Goal: Contribute content: Contribute content

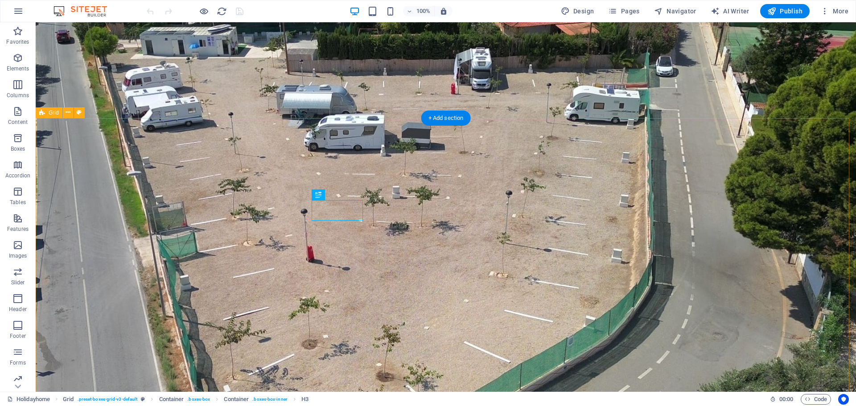
scroll to position [611, 0]
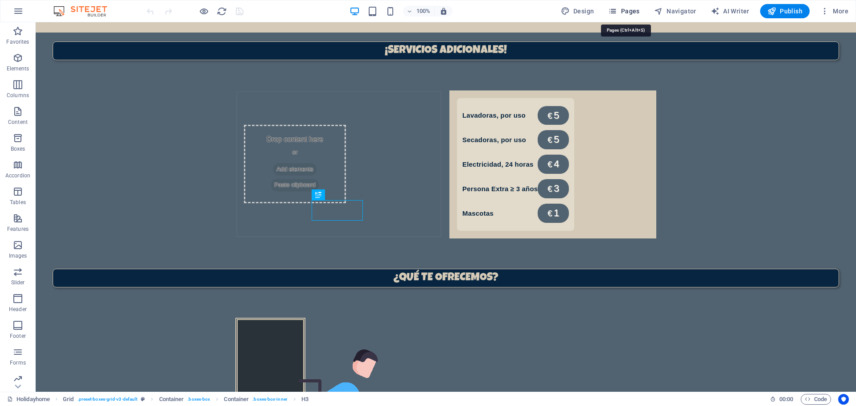
click at [627, 8] on span "Pages" at bounding box center [623, 11] width 31 height 9
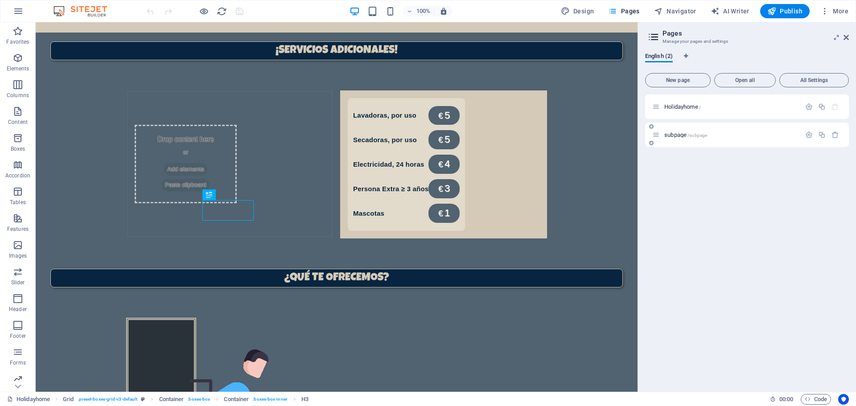
click at [677, 133] on span "subpage /subpage" at bounding box center [685, 134] width 43 height 7
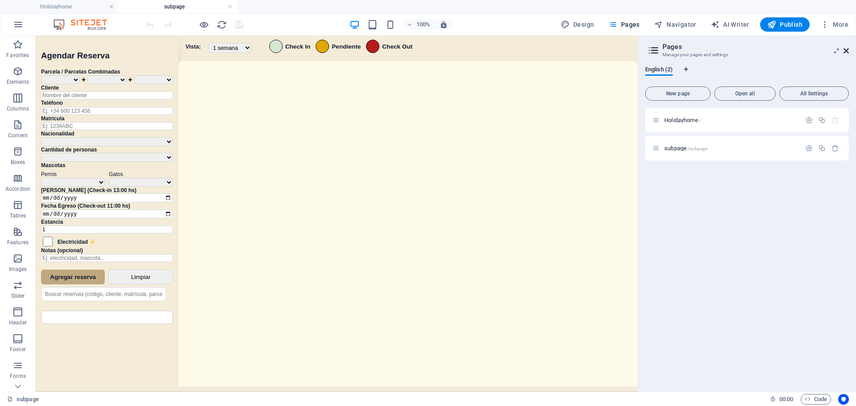
scroll to position [0, 0]
drag, startPoint x: 845, startPoint y: 51, endPoint x: 753, endPoint y: 35, distance: 93.6
click at [845, 51] on icon at bounding box center [845, 50] width 5 height 7
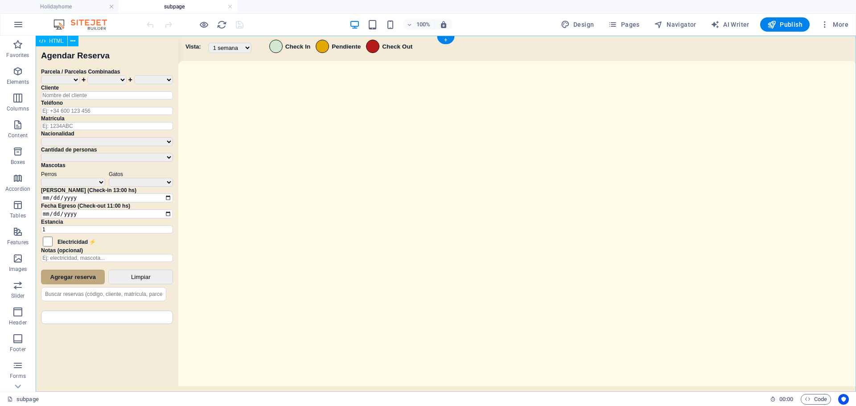
click at [495, 189] on div "Sistema de Reservas — Coveta Área Camper Eliminar Reserva ¿Estás seguro de que …" at bounding box center [446, 215] width 820 height 358
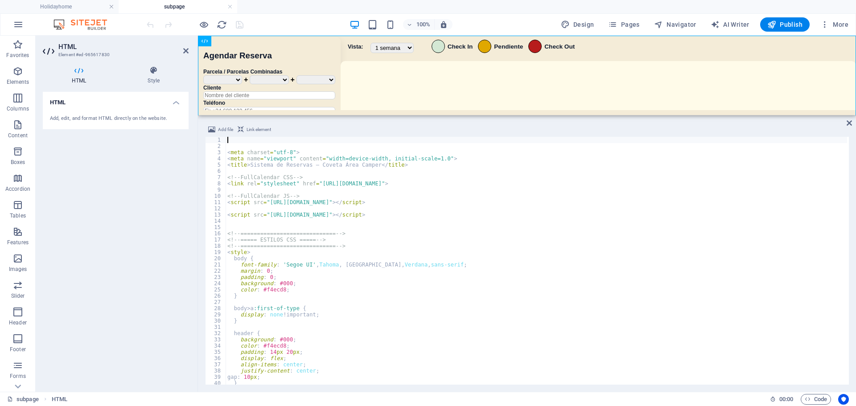
click at [422, 235] on div "< meta charset = "utf-8" > < meta name = "viewport" content = "width=device-wid…" at bounding box center [535, 267] width 621 height 260
type textarea "</script>"
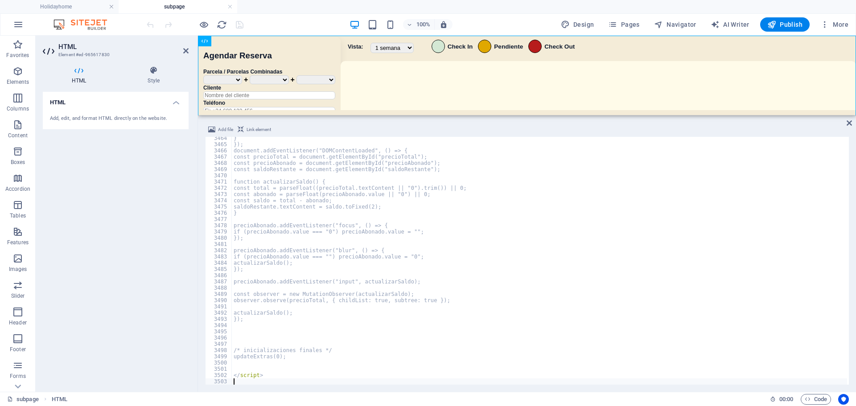
scroll to position [14355, 0]
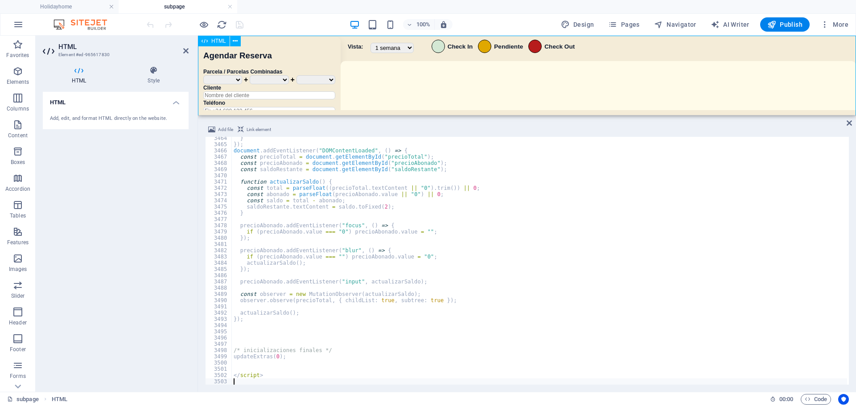
click at [301, 16] on div "100% Design Pages Navigator AI Writer Publish More" at bounding box center [427, 24] width 855 height 21
click at [236, 22] on icon "save" at bounding box center [239, 25] width 10 height 10
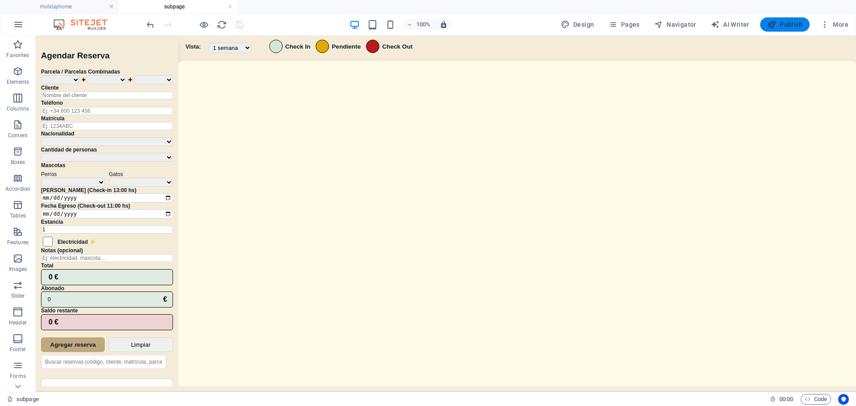
click at [785, 19] on button "Publish" at bounding box center [784, 24] width 49 height 14
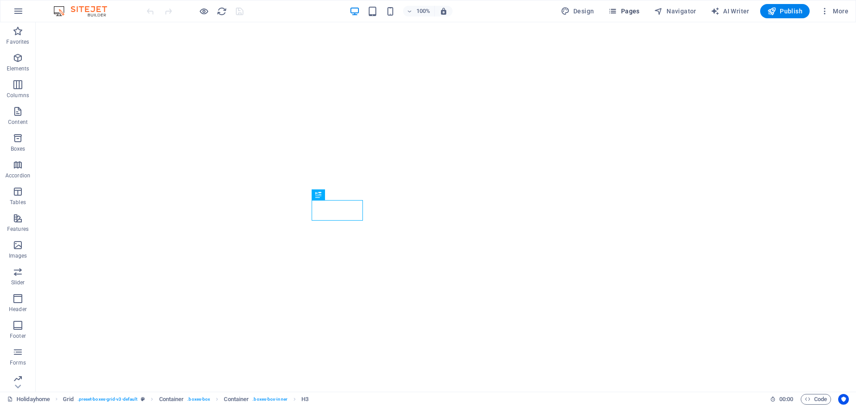
click at [631, 14] on span "Pages" at bounding box center [623, 11] width 31 height 9
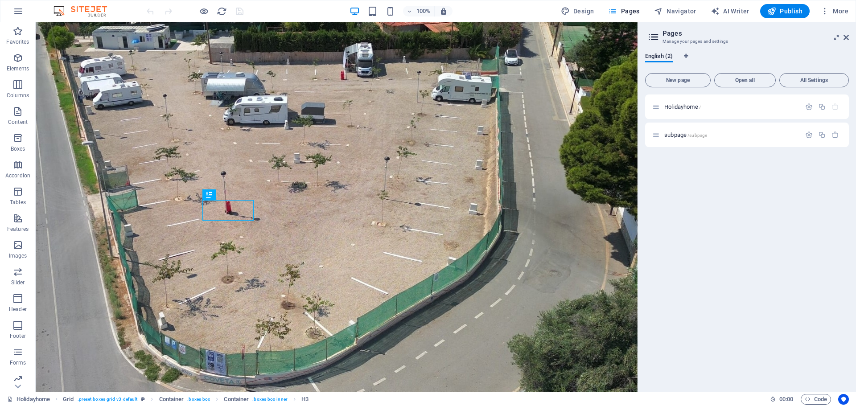
scroll to position [611, 0]
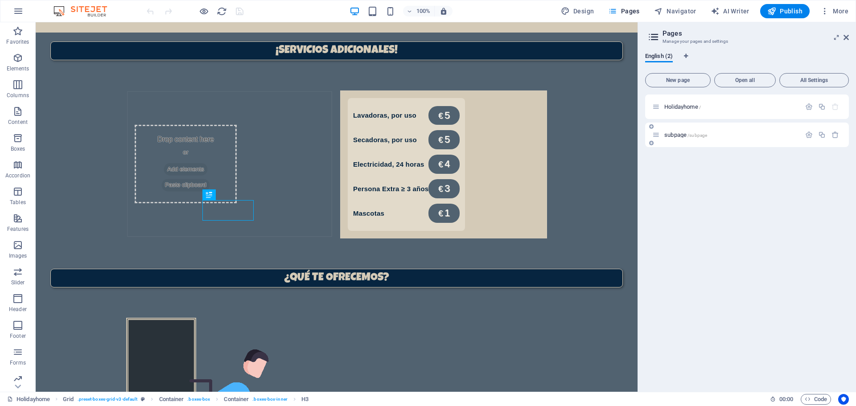
click at [676, 129] on div "subpage /subpage" at bounding box center [747, 135] width 204 height 25
click at [677, 134] on div "subpage /subpage" at bounding box center [726, 135] width 148 height 10
click at [690, 140] on div "subpage /subpage" at bounding box center [747, 135] width 204 height 25
click at [686, 130] on div "subpage /subpage" at bounding box center [726, 135] width 148 height 10
click at [682, 139] on div "subpage /subpage" at bounding box center [726, 135] width 148 height 10
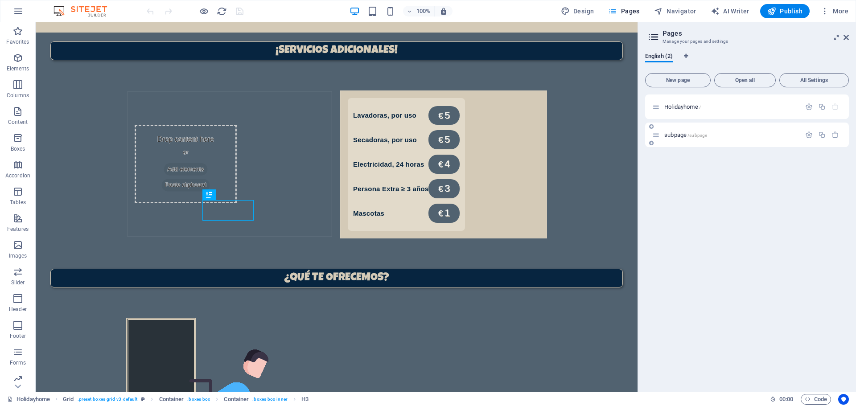
click at [682, 137] on span "subpage /subpage" at bounding box center [685, 134] width 43 height 7
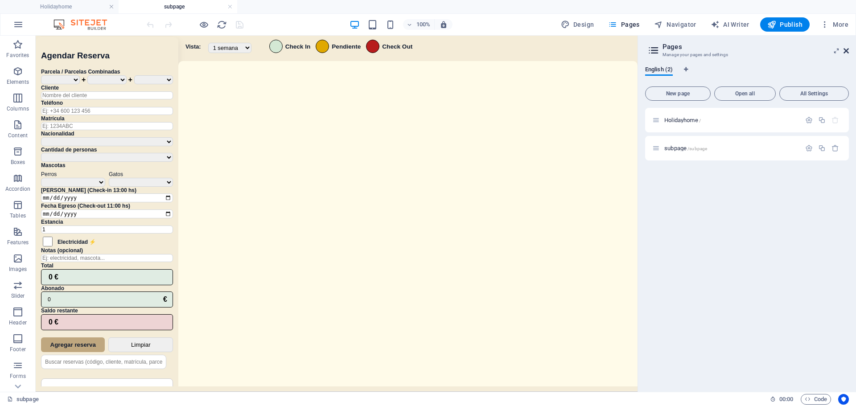
scroll to position [0, 0]
click at [845, 49] on icon at bounding box center [845, 50] width 5 height 7
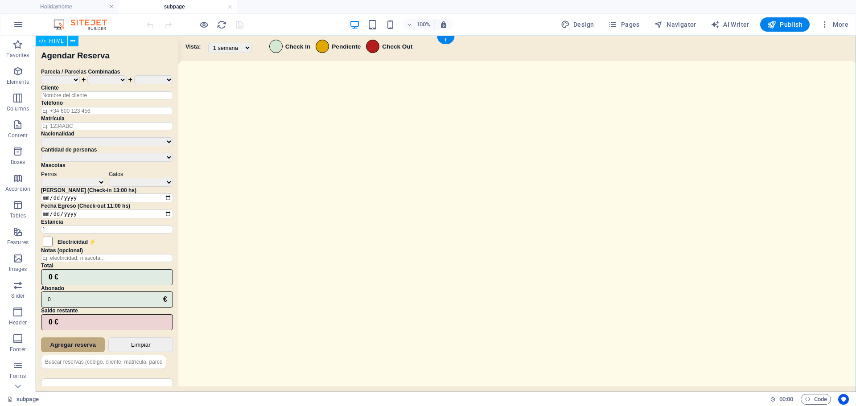
click at [507, 215] on div "Sistema de Reservas — Coveta Área Camper [GEOGRAPHIC_DATA] ¿Estás seguro de que…" at bounding box center [446, 215] width 820 height 358
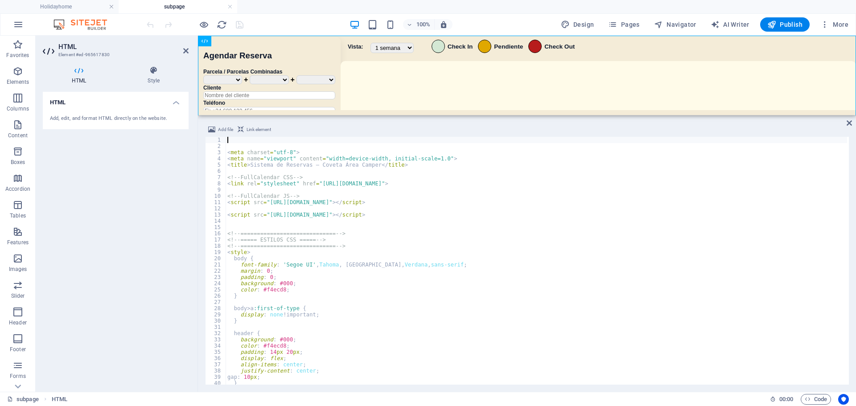
click at [395, 270] on div "< meta charset = "utf-8" > < meta name = "viewport" content = "width=device-wid…" at bounding box center [535, 267] width 621 height 260
type textarea "</script>"
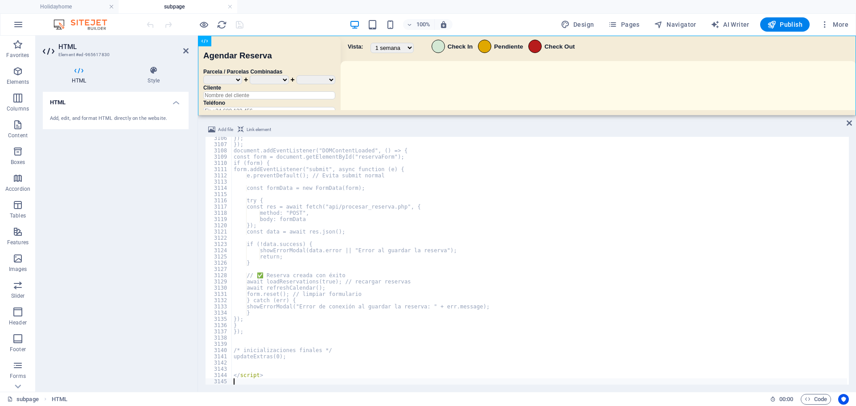
scroll to position [14355, 0]
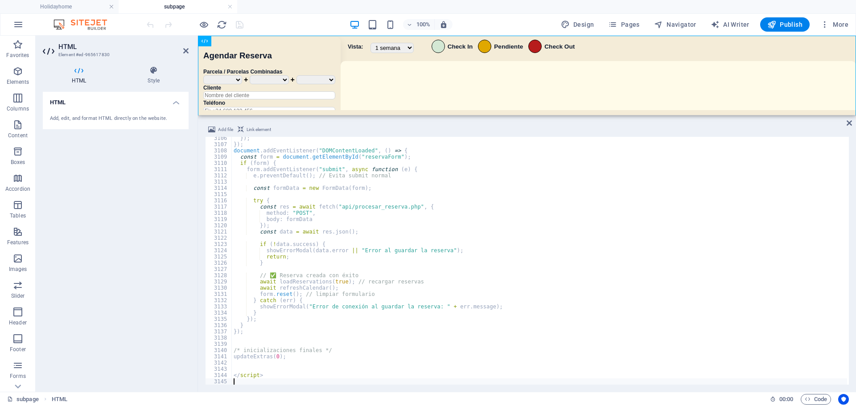
click at [277, 20] on div "100% Design Pages Navigator AI Writer Publish More" at bounding box center [498, 24] width 707 height 14
click at [246, 26] on div "100% Design Pages Navigator AI Writer Publish More" at bounding box center [498, 24] width 707 height 14
click at [242, 26] on icon "save" at bounding box center [239, 25] width 10 height 10
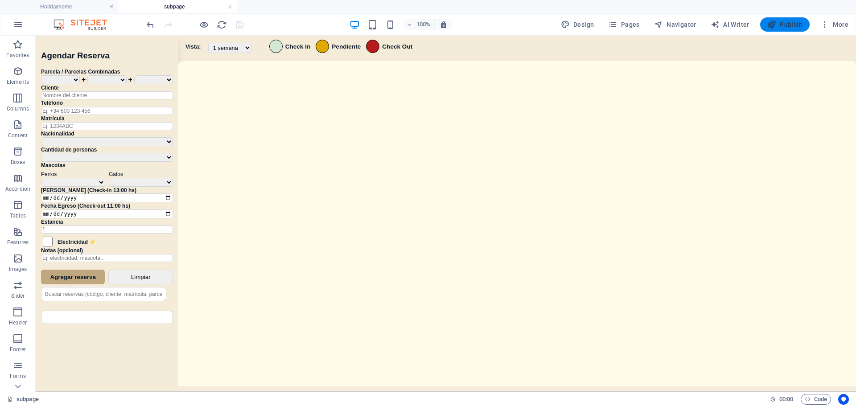
click at [772, 29] on icon "button" at bounding box center [771, 24] width 9 height 9
